Goal: Information Seeking & Learning: Find specific fact

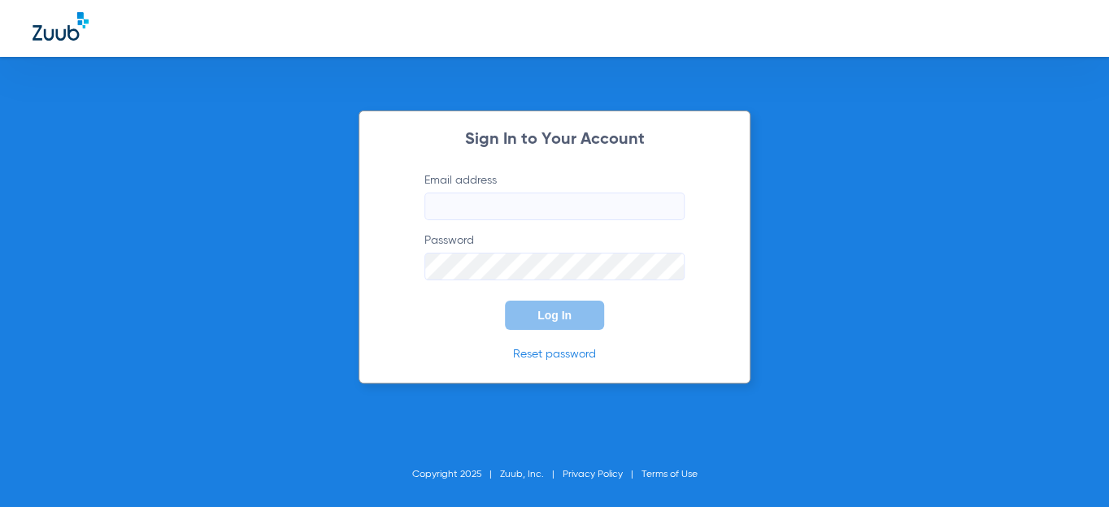
type input "[EMAIL_ADDRESS][DOMAIN_NAME]"
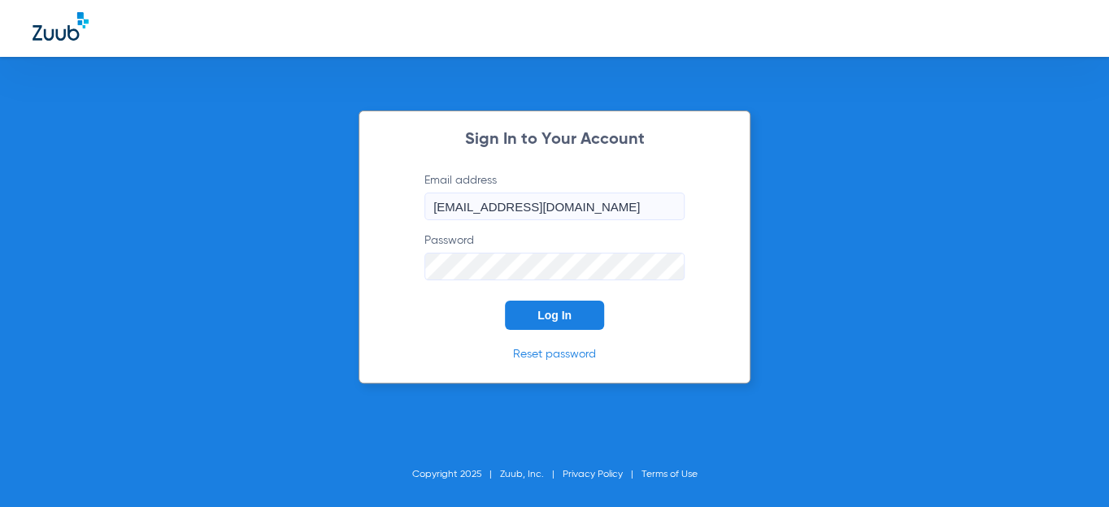
click at [570, 311] on span "Log In" at bounding box center [554, 315] width 34 height 13
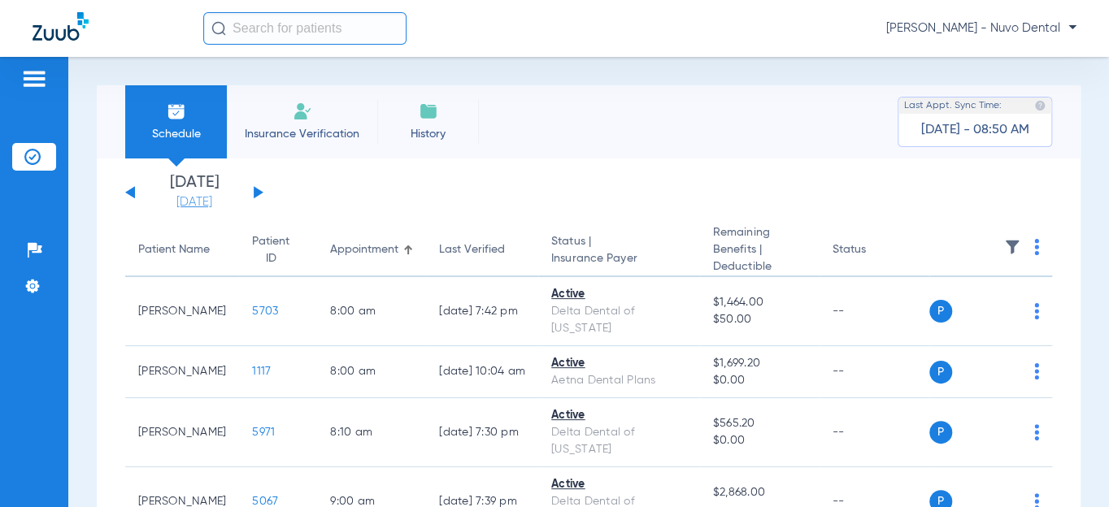
click at [219, 205] on link "[DATE]" at bounding box center [195, 202] width 98 height 16
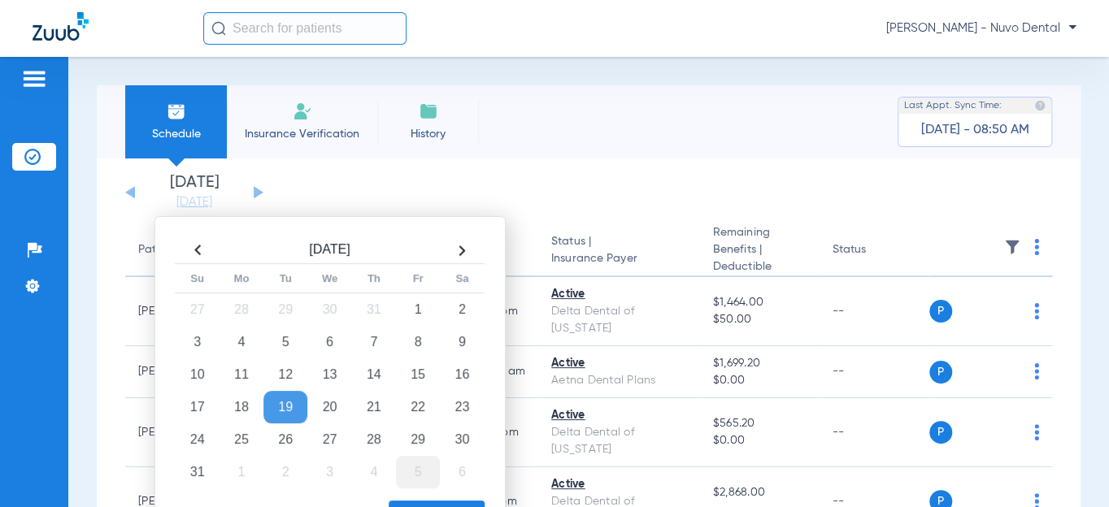
drag, startPoint x: 422, startPoint y: 401, endPoint x: 420, endPoint y: 485, distance: 84.6
click at [422, 402] on td "22" at bounding box center [418, 407] width 44 height 33
click at [420, 501] on button "Apply" at bounding box center [437, 517] width 96 height 33
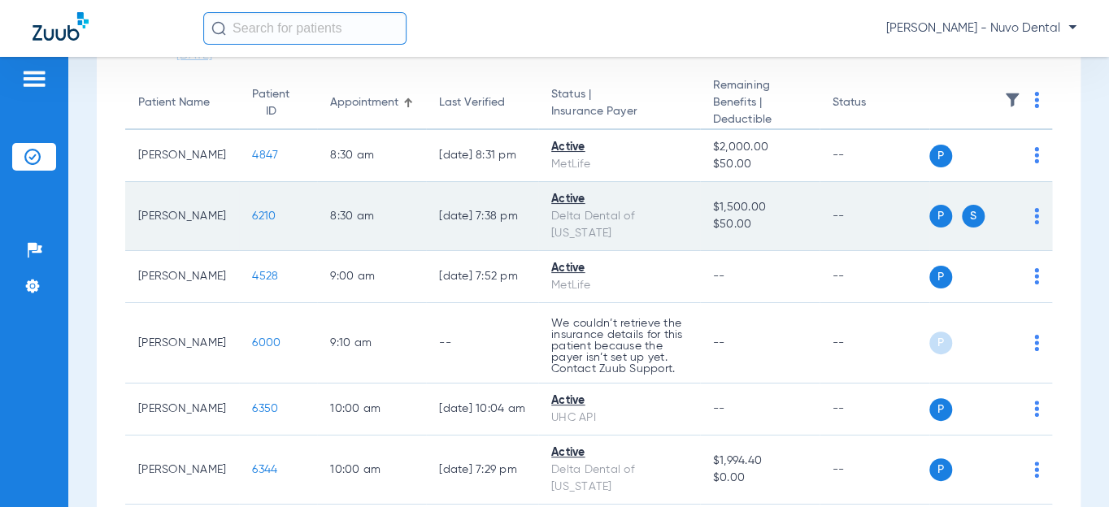
scroll to position [295, 0]
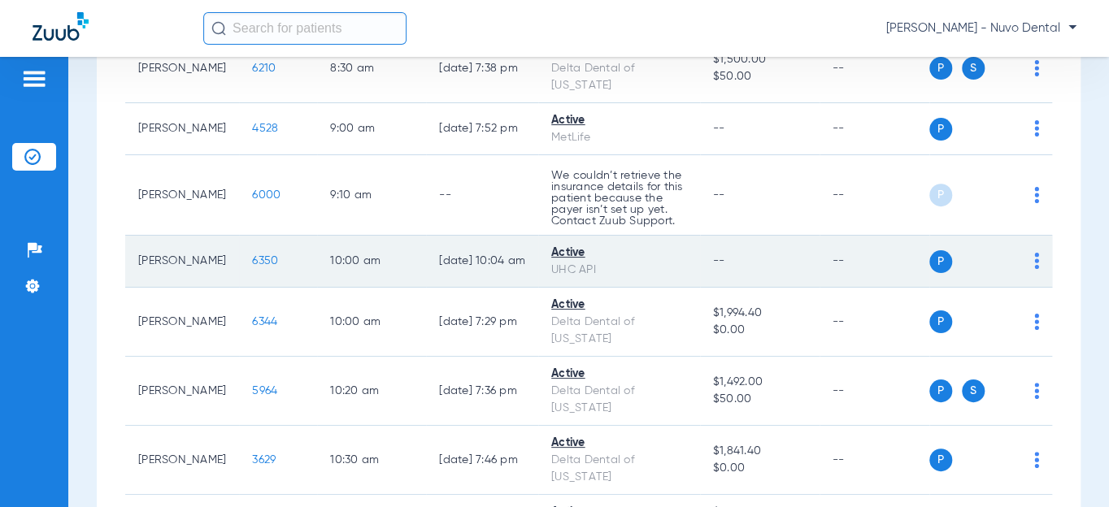
click at [253, 267] on span "6350" at bounding box center [265, 260] width 26 height 11
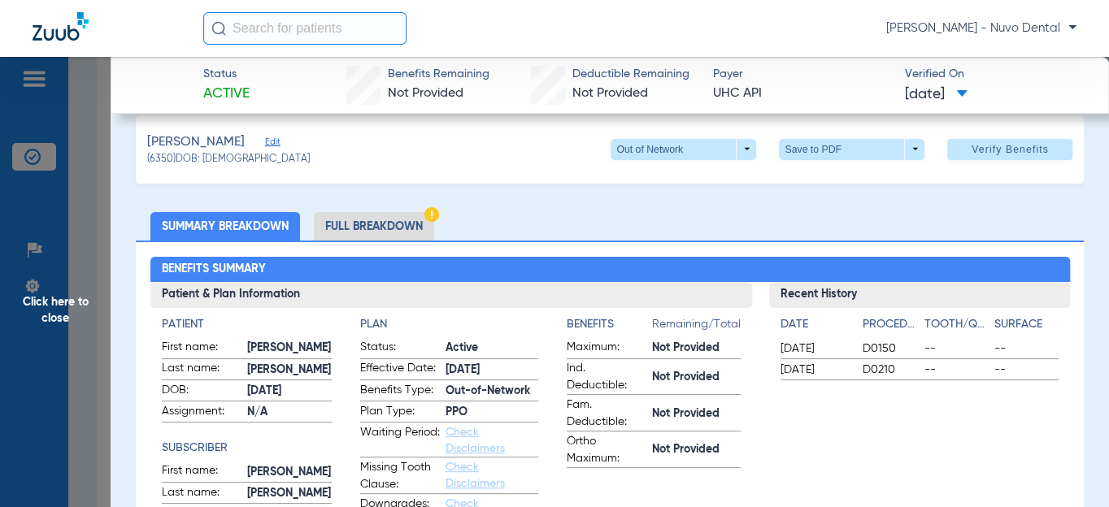
scroll to position [0, 0]
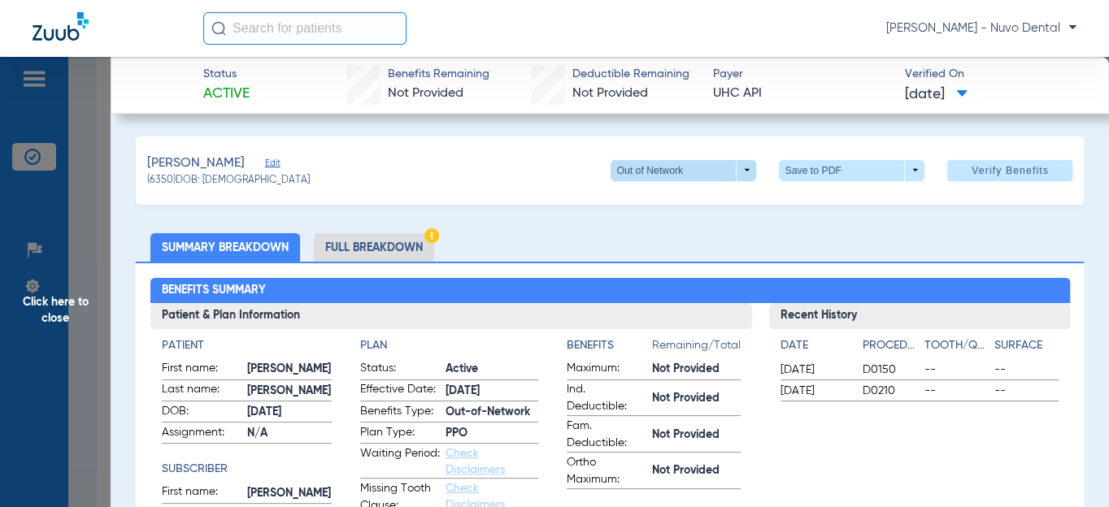
click at [611, 168] on span at bounding box center [684, 170] width 146 height 21
click at [603, 168] on div at bounding box center [554, 253] width 1109 height 507
click at [463, 243] on ul "Summary Breakdown Full Breakdown" at bounding box center [610, 247] width 948 height 28
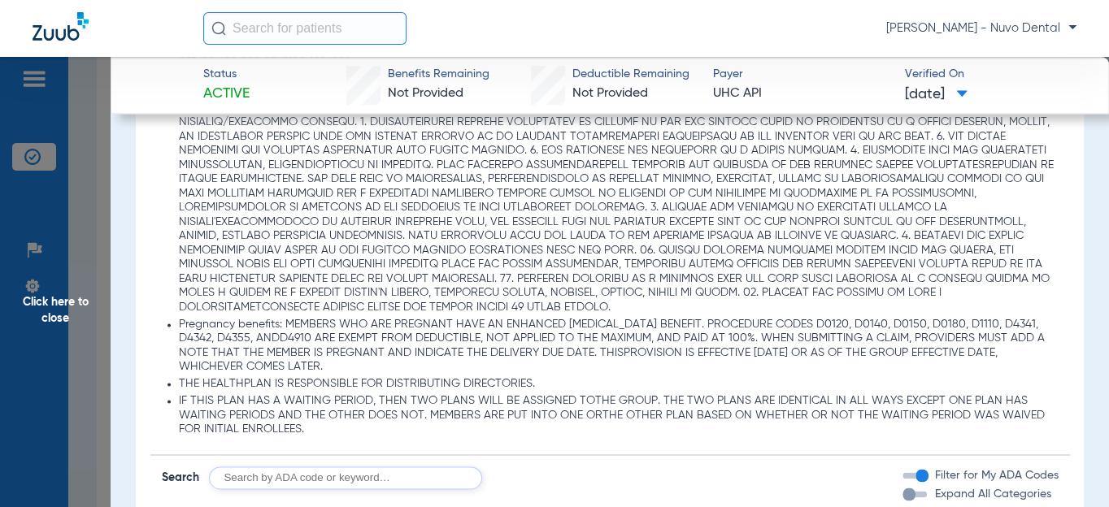
scroll to position [1256, 0]
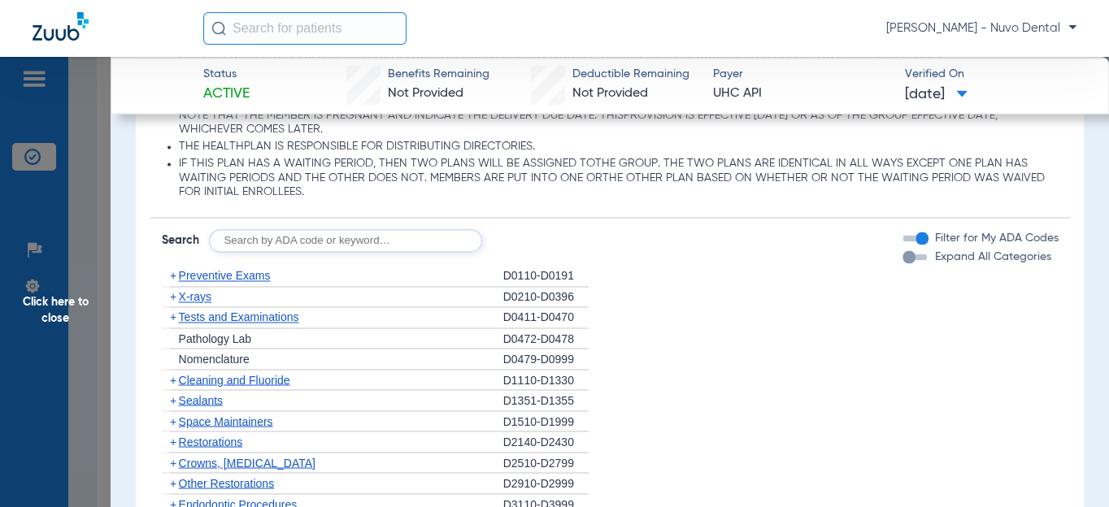
click at [368, 246] on input "text" at bounding box center [345, 240] width 273 height 23
type input "d4910, d1208, d8090, d9944"
click button "Search" at bounding box center [543, 240] width 64 height 23
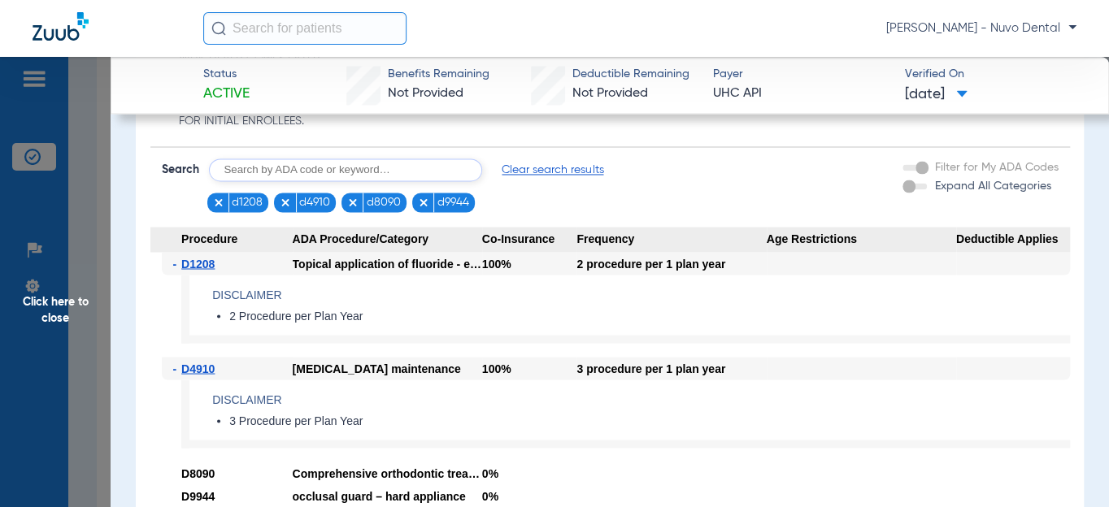
scroll to position [1315, 0]
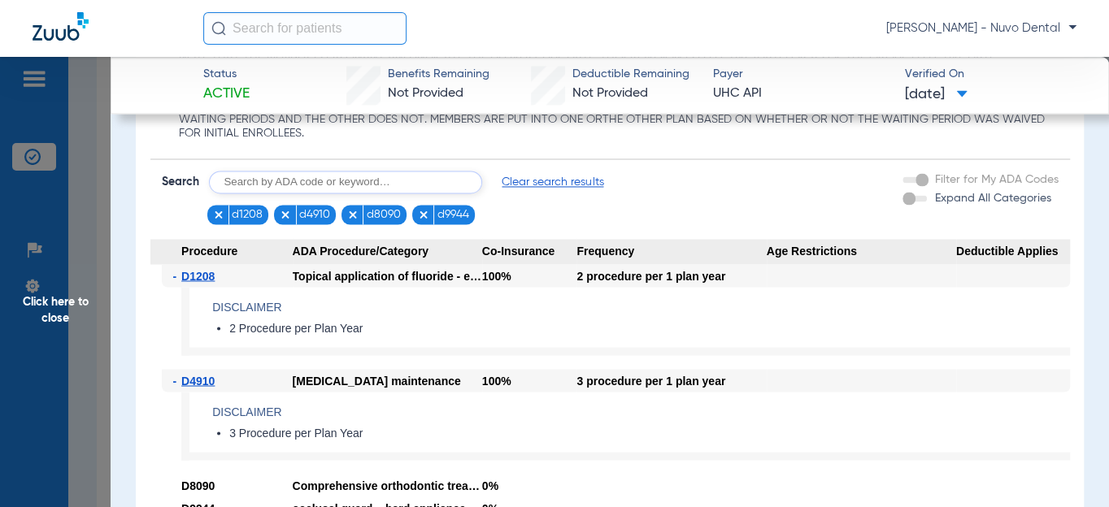
click at [323, 176] on input "text" at bounding box center [345, 182] width 273 height 23
type input "d4341"
click button "Search" at bounding box center [543, 182] width 64 height 23
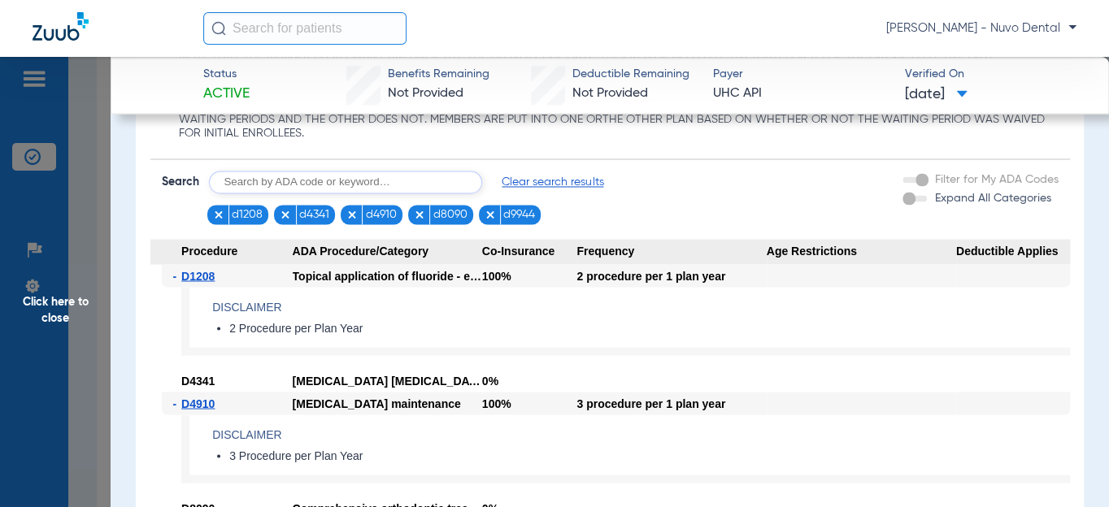
scroll to position [1389, 0]
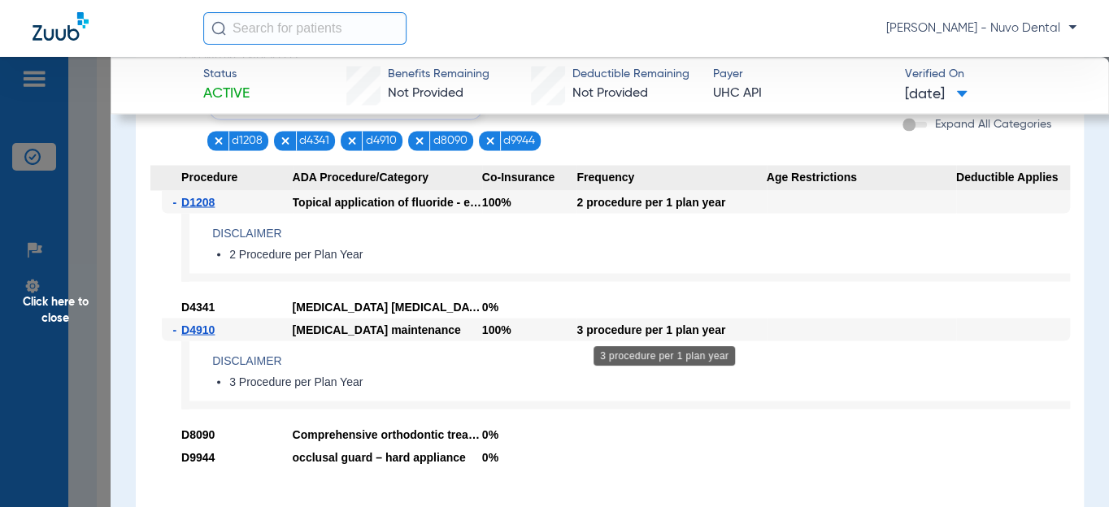
click at [611, 328] on div "3 procedure per 1 plan year" at bounding box center [671, 329] width 189 height 23
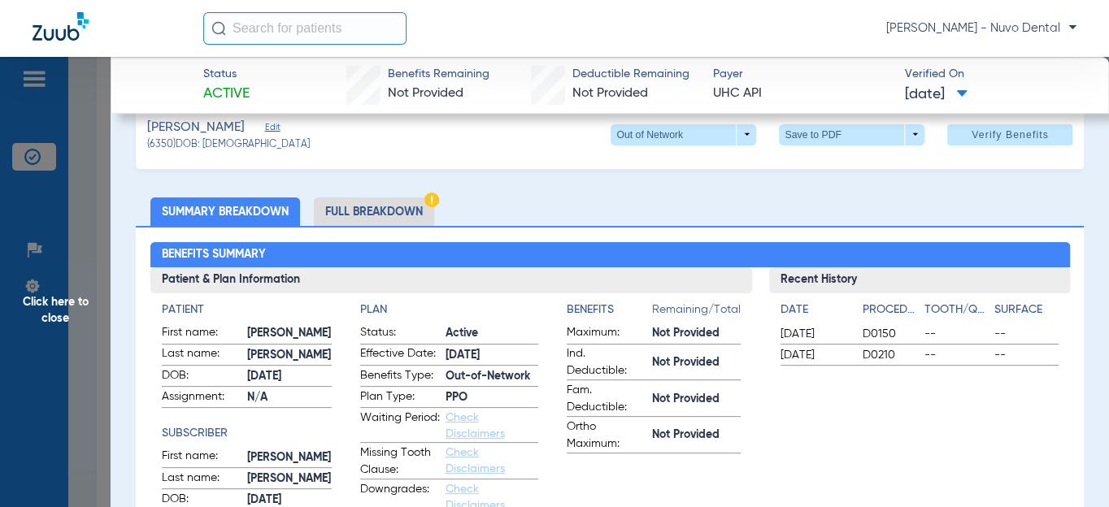
scroll to position [0, 0]
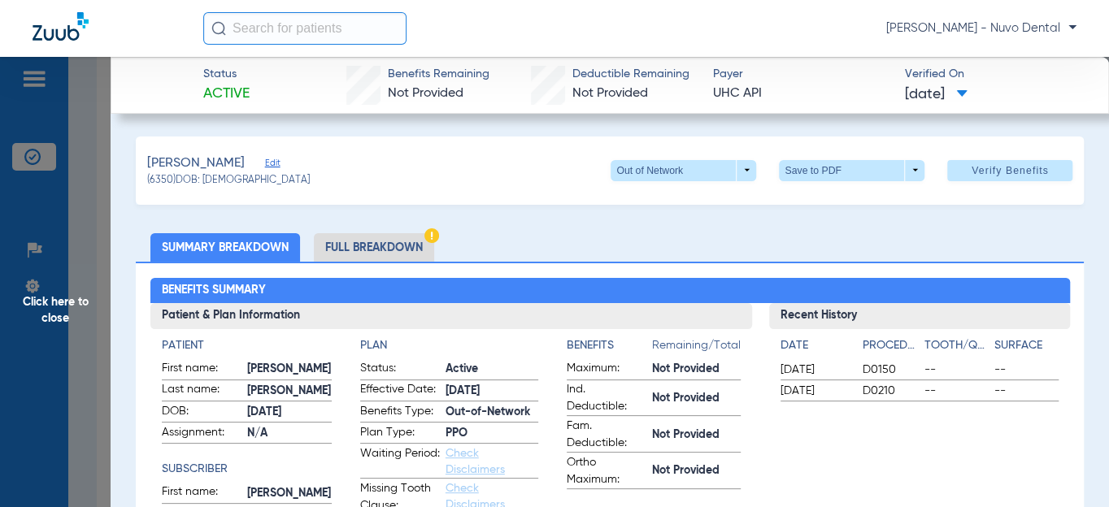
click at [396, 257] on li "Full Breakdown" at bounding box center [374, 247] width 120 height 28
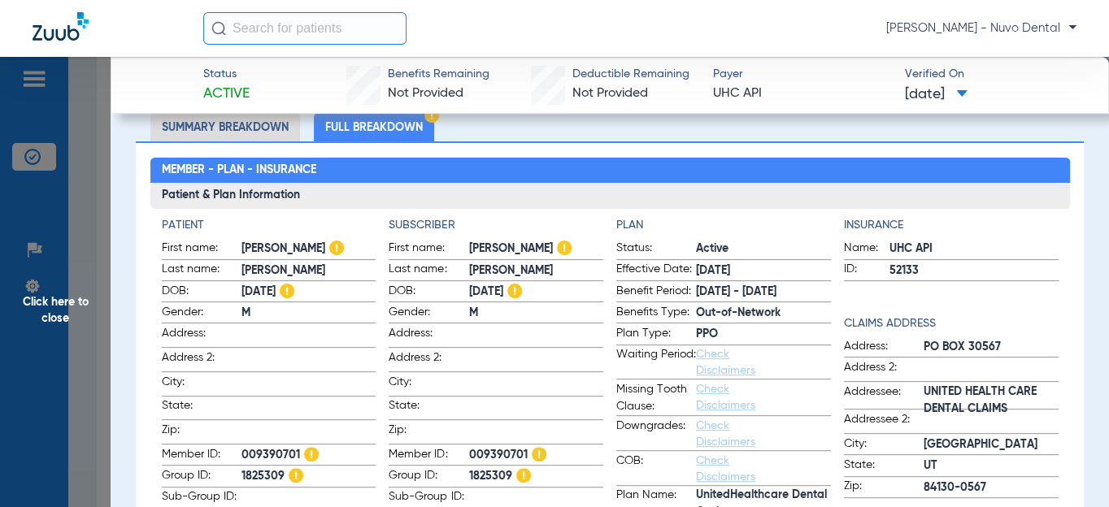
scroll to position [147, 0]
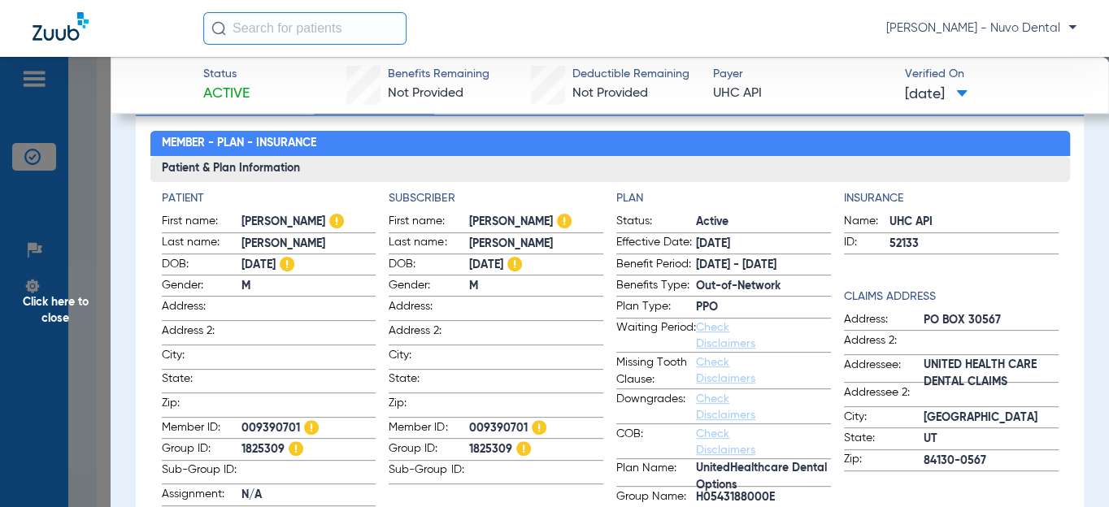
click at [59, 295] on span "Click here to close" at bounding box center [55, 310] width 111 height 507
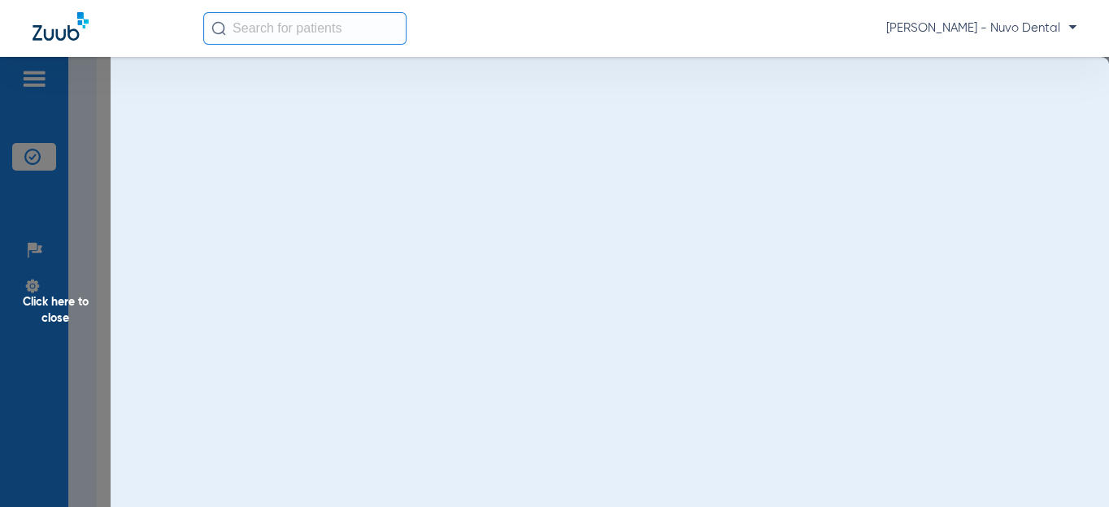
scroll to position [0, 0]
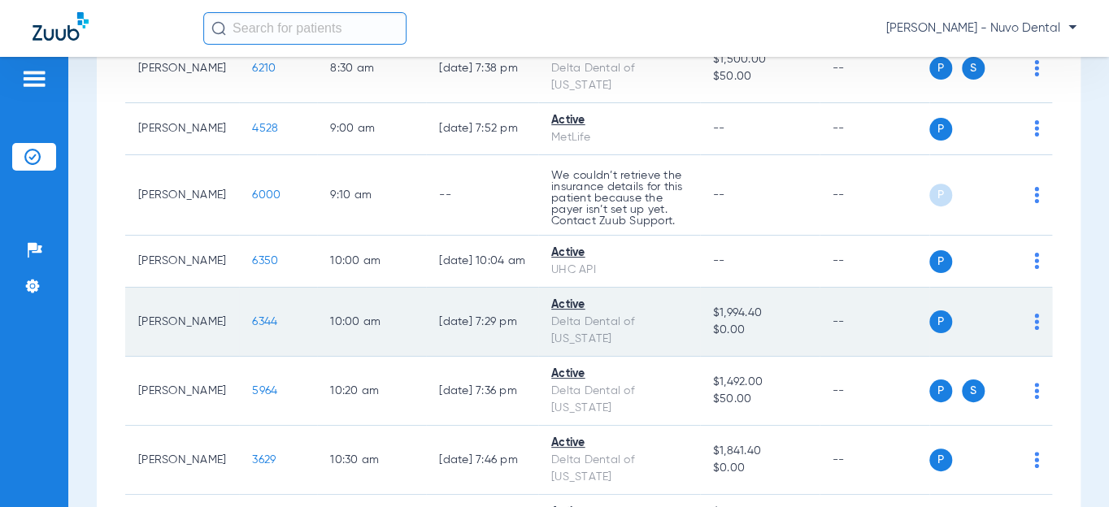
click at [243, 338] on td "6344" at bounding box center [278, 322] width 78 height 69
click at [252, 328] on span "6344" at bounding box center [264, 321] width 25 height 11
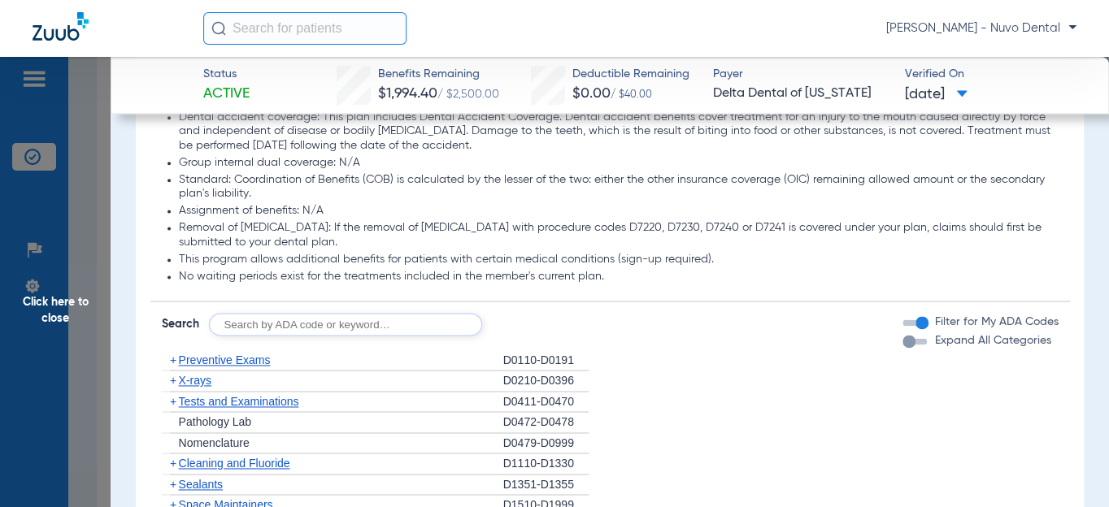
scroll to position [1108, 0]
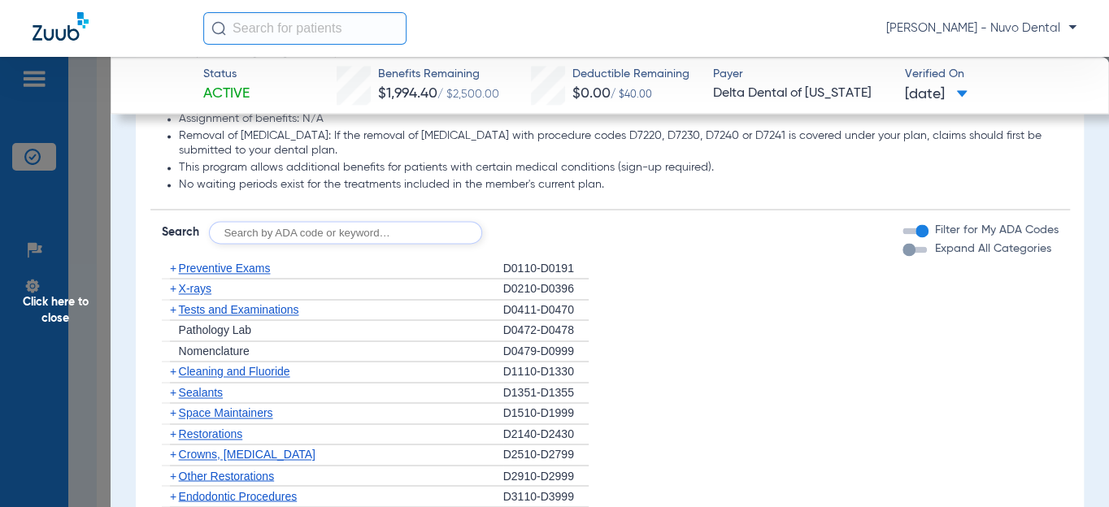
click at [329, 244] on input "text" at bounding box center [345, 232] width 273 height 23
type input "d4910, d1208, d8090, d9944"
click button "Search" at bounding box center [543, 232] width 64 height 23
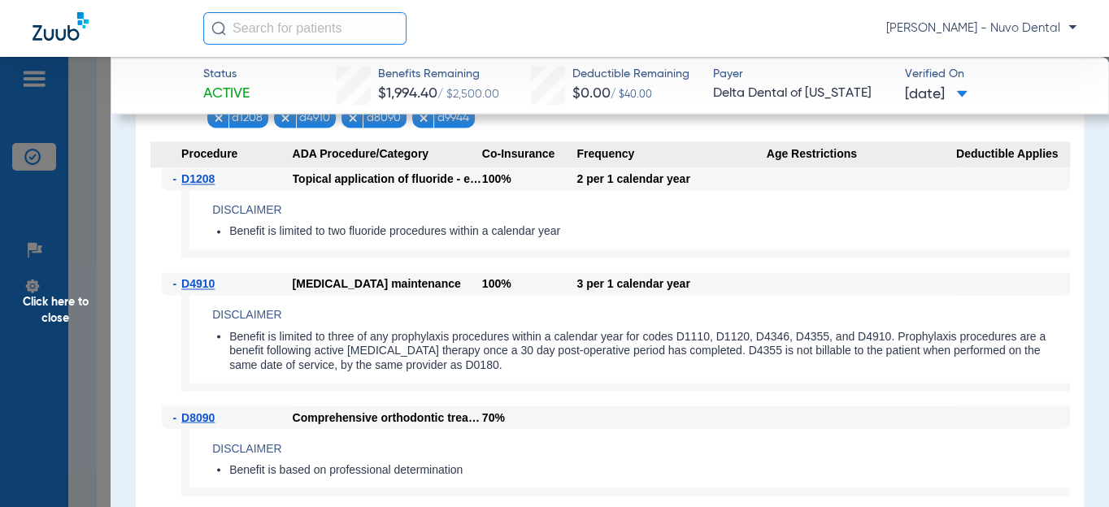
scroll to position [1330, 0]
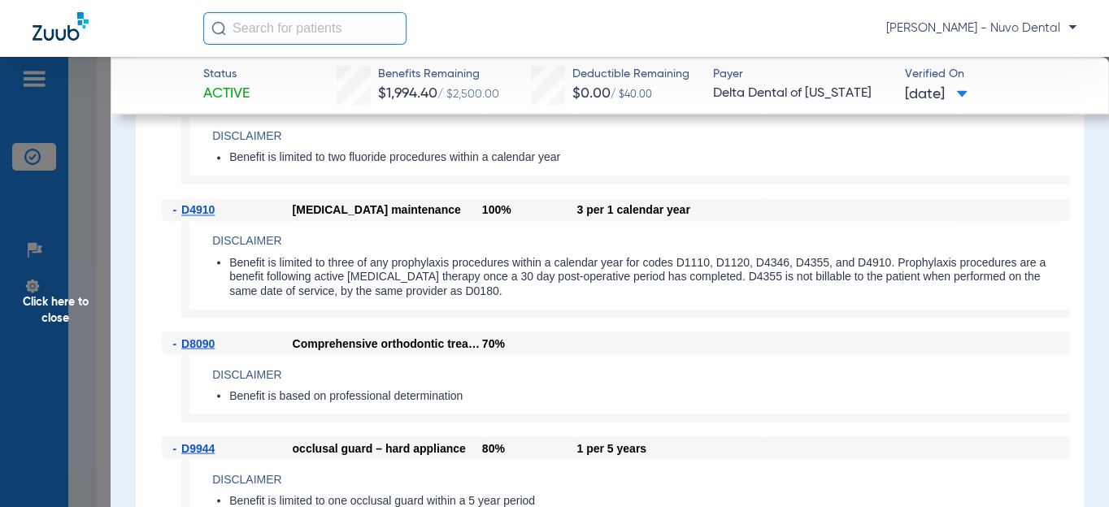
drag, startPoint x: 498, startPoint y: 307, endPoint x: 701, endPoint y: 304, distance: 203.3
click at [701, 298] on li "Benefit is limited to three of any prophylaxis procedures within a calendar yea…" at bounding box center [649, 276] width 841 height 43
